Goal: Task Accomplishment & Management: Use online tool/utility

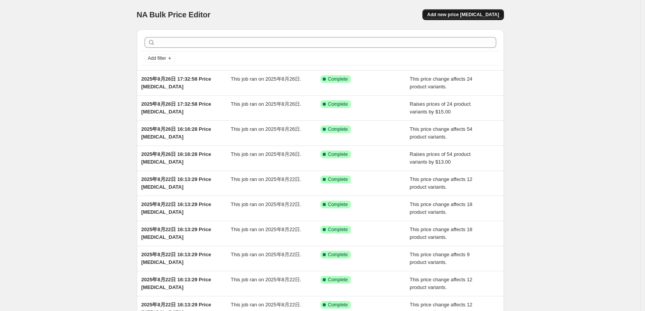
click at [458, 15] on span "Add new price [MEDICAL_DATA]" at bounding box center [463, 15] width 72 height 6
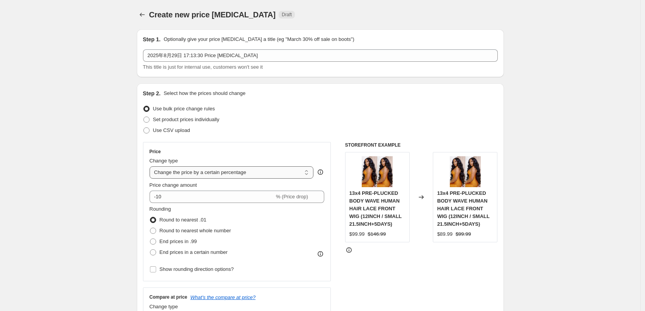
click at [183, 173] on select "Change the price to a certain amount Change the price by a certain amount Chang…" at bounding box center [231, 172] width 164 height 12
select select "by"
click at [151, 166] on select "Change the price to a certain amount Change the price by a certain amount Chang…" at bounding box center [231, 172] width 164 height 12
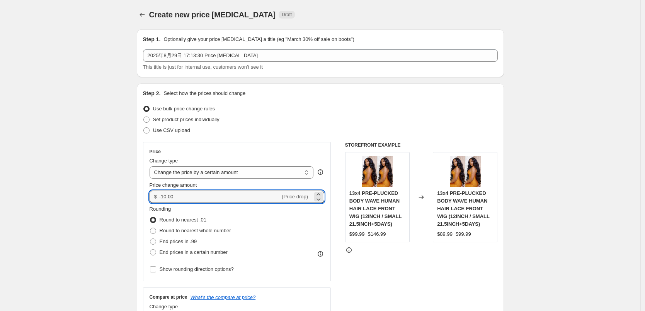
drag, startPoint x: 163, startPoint y: 195, endPoint x: 159, endPoint y: 195, distance: 4.3
click at [159, 195] on div "$ -10.00 (Price drop)" at bounding box center [236, 197] width 175 height 12
type input "10.00"
click at [160, 243] on label "End prices in .99" at bounding box center [173, 241] width 48 height 11
click at [150, 239] on input "End prices in .99" at bounding box center [150, 239] width 0 height 0
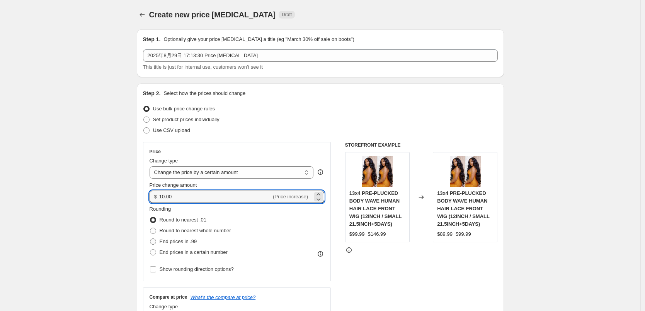
radio input "true"
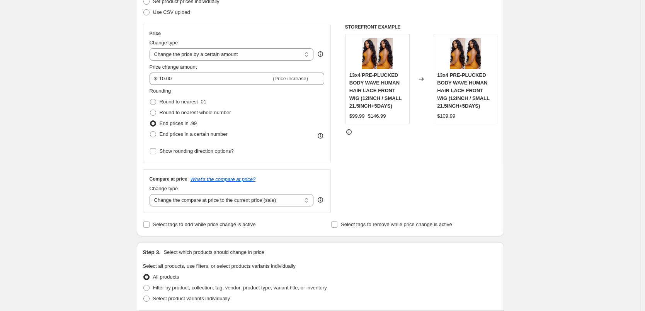
scroll to position [232, 0]
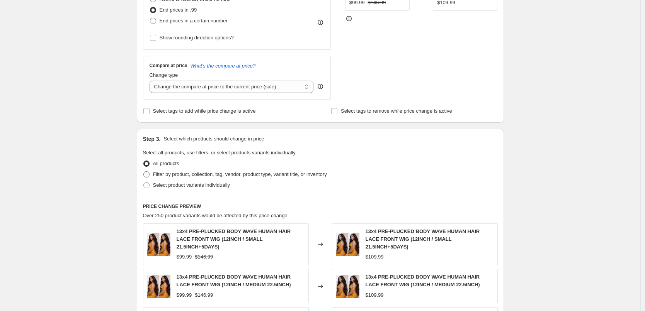
click at [202, 176] on span "Filter by product, collection, tag, vendor, product type, variant title, or inv…" at bounding box center [240, 175] width 174 height 6
click at [144, 172] on input "Filter by product, collection, tag, vendor, product type, variant title, or inv…" at bounding box center [143, 172] width 0 height 0
radio input "true"
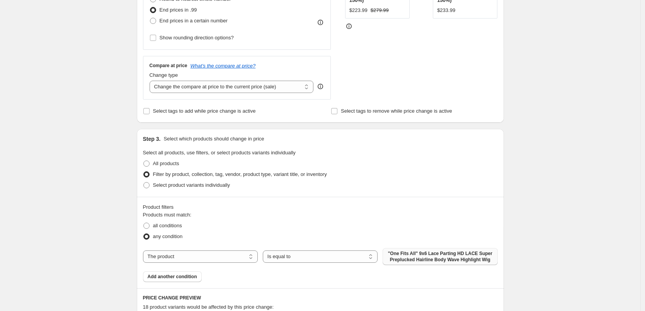
click at [408, 256] on span ""One Fits All" 9x6 Lace Parting HD LACE Super Preplucked Hairline Body Wave Hig…" at bounding box center [439, 257] width 105 height 12
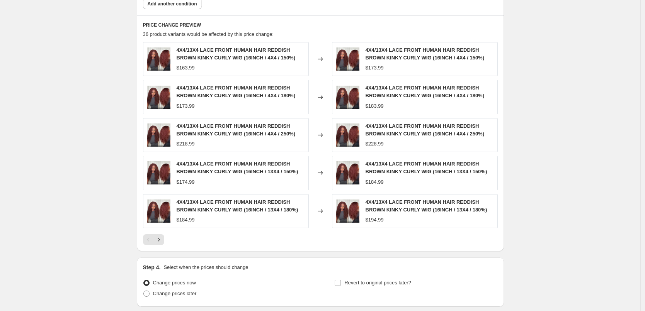
scroll to position [565, 0]
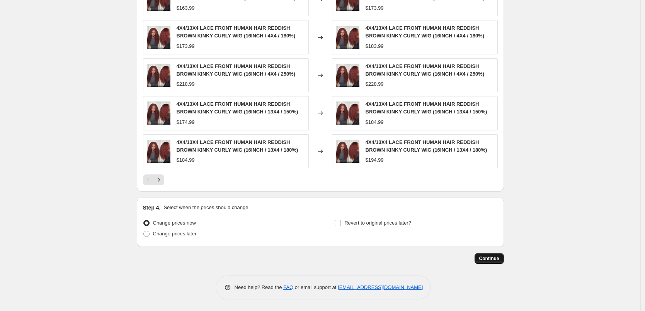
click at [491, 256] on span "Continue" at bounding box center [489, 259] width 20 height 6
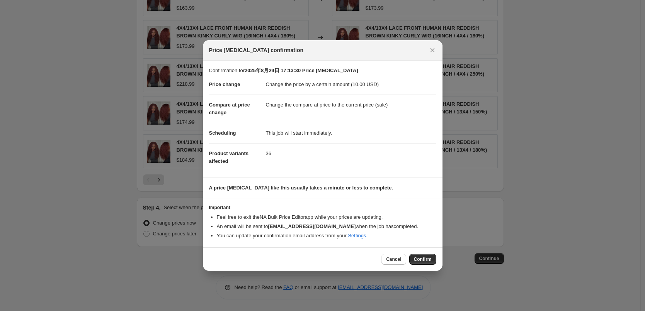
click at [426, 260] on span "Confirm" at bounding box center [423, 260] width 18 height 6
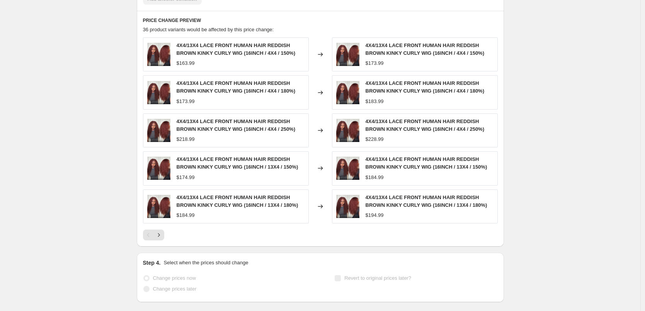
scroll to position [585, 0]
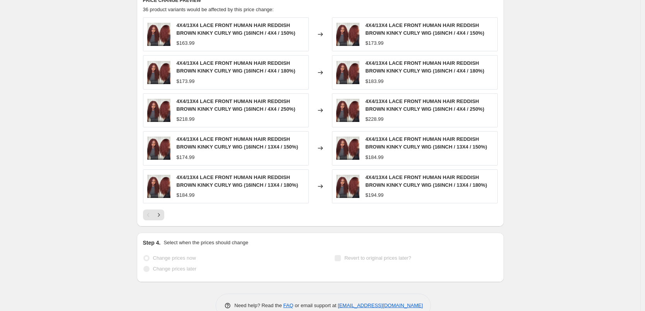
select select "by"
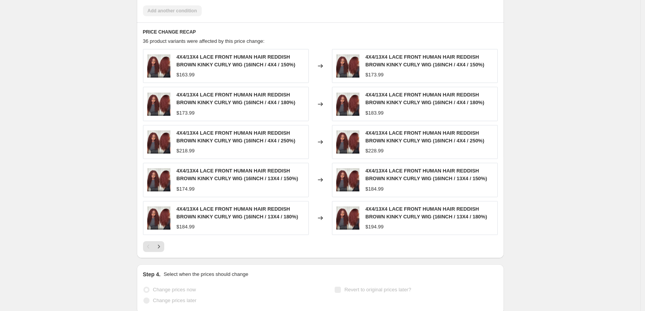
scroll to position [0, 0]
